Goal: Communication & Community: Ask a question

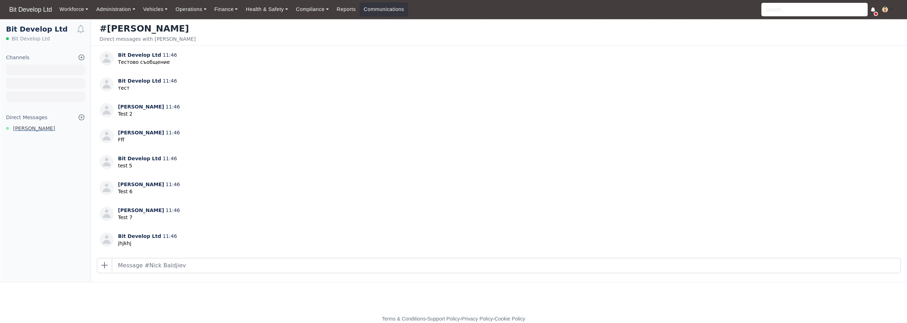
click at [35, 127] on span "[PERSON_NAME]" at bounding box center [34, 128] width 42 height 8
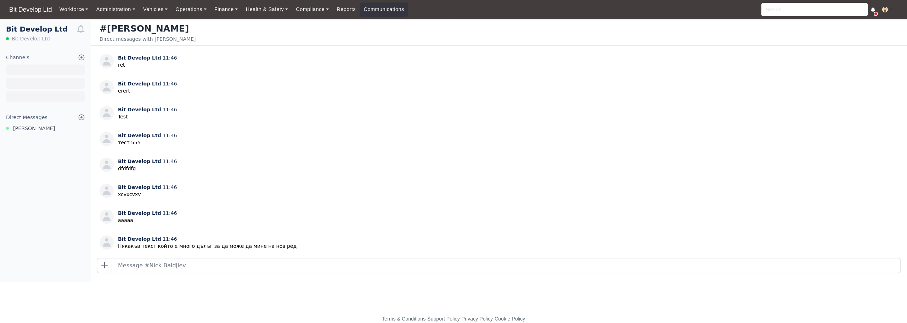
scroll to position [446, 0]
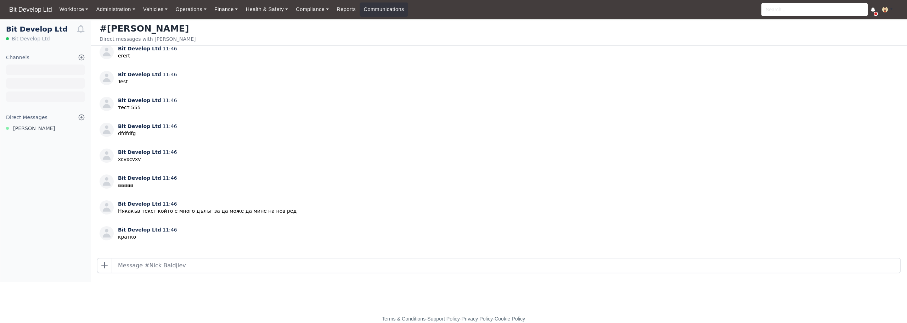
click at [693, 169] on div "Bit Develop Ltd 11:46 Тестово съобщение Bit Develop Ltd 11:46 тест Nick Baldjie…" at bounding box center [499, 152] width 816 height 212
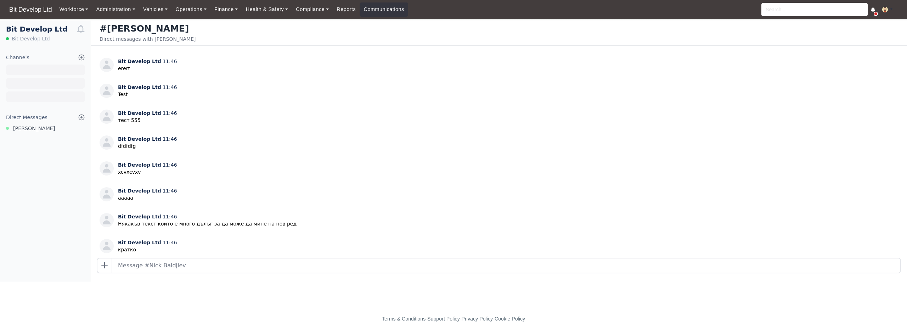
scroll to position [446, 0]
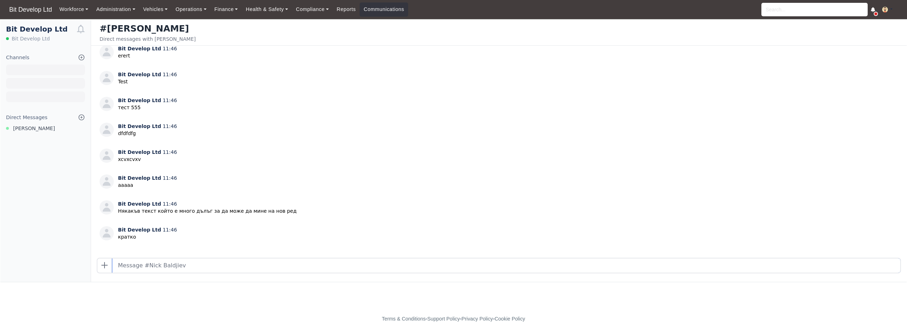
click at [184, 265] on input "text" at bounding box center [506, 265] width 788 height 14
type input "hello"
click at [270, 261] on input "text" at bounding box center [506, 265] width 788 height 14
type input "hjkhjk"
